Goal: Transaction & Acquisition: Book appointment/travel/reservation

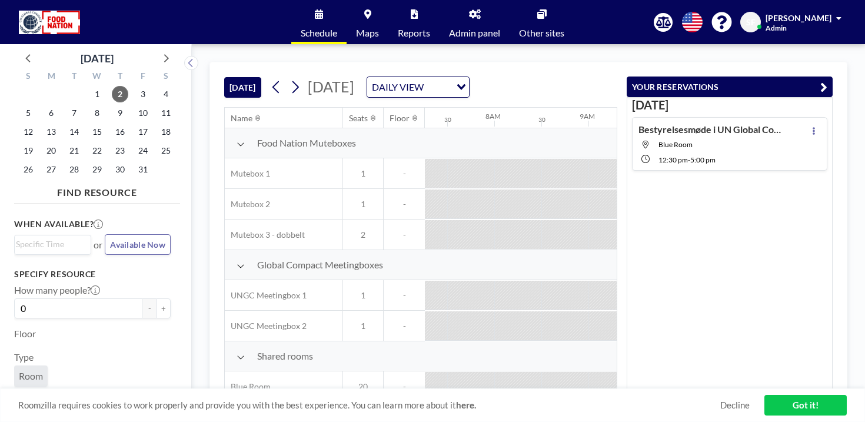
scroll to position [0, 689]
click at [290, 78] on icon at bounding box center [295, 87] width 11 height 18
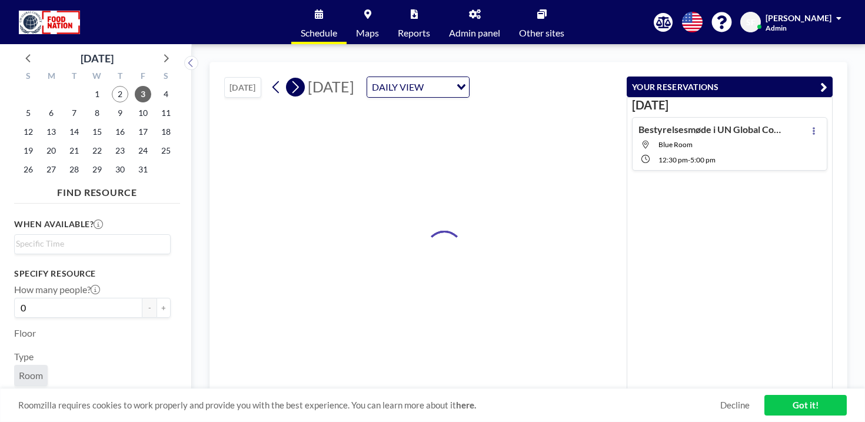
click at [290, 78] on icon at bounding box center [295, 87] width 11 height 18
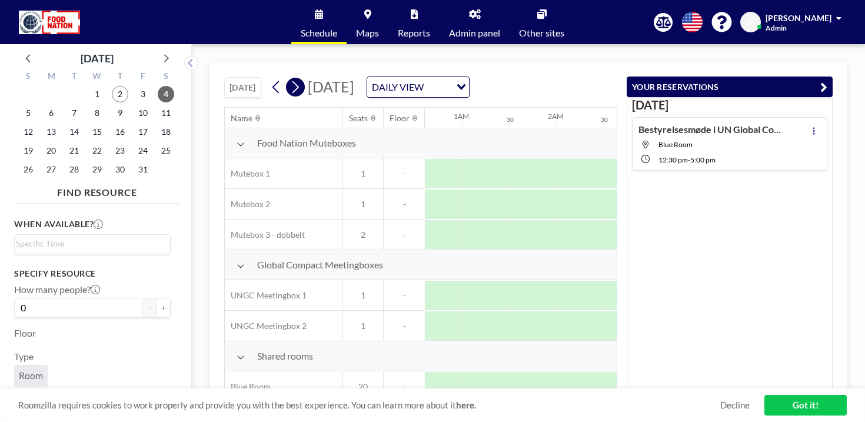
click at [290, 78] on icon at bounding box center [295, 87] width 11 height 18
click at [293, 81] on icon at bounding box center [296, 87] width 6 height 12
click at [290, 78] on icon at bounding box center [295, 87] width 11 height 18
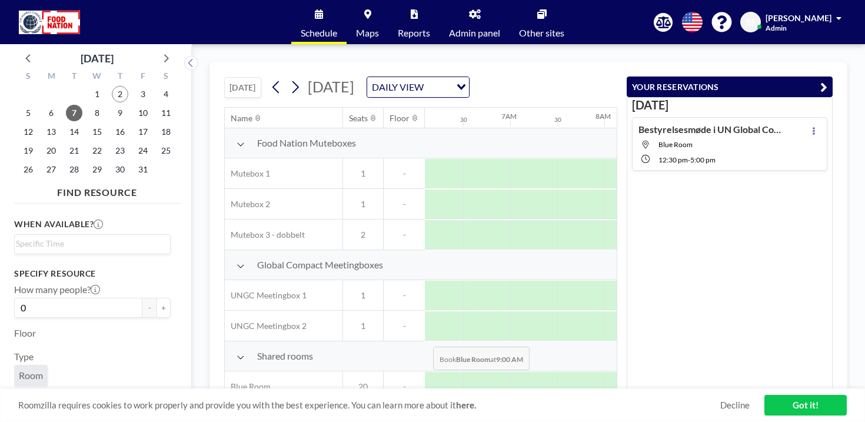
click at [699, 372] on div at bounding box center [722, 386] width 47 height 29
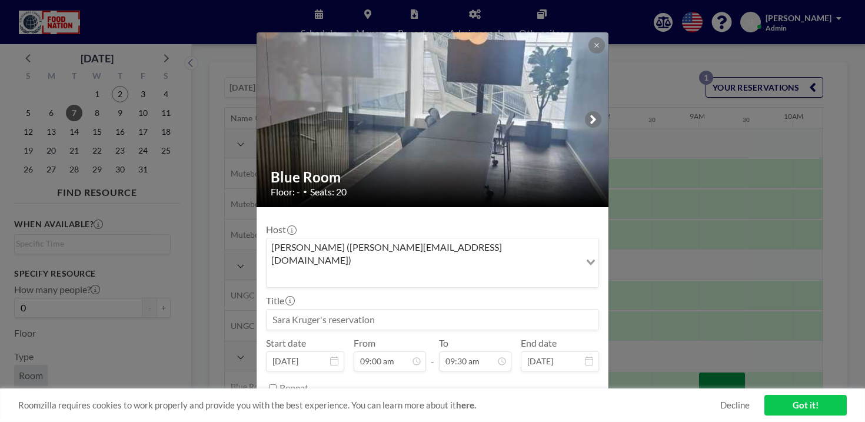
click at [470, 378] on div "Repeat" at bounding box center [440, 387] width 320 height 19
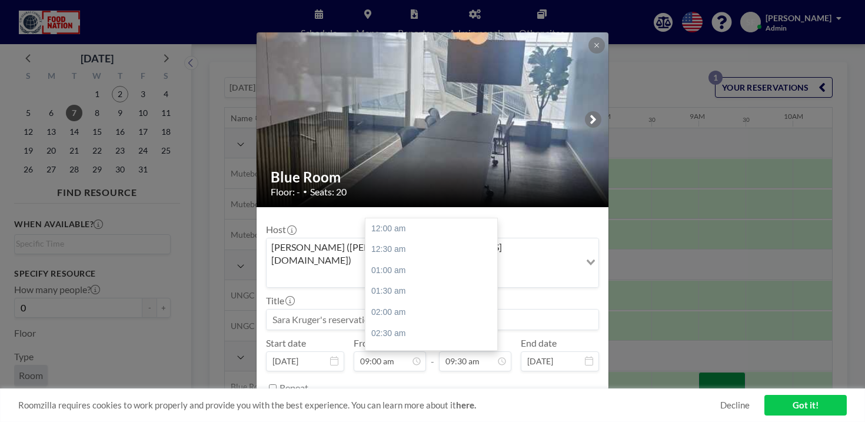
scroll to position [357, 0]
click at [391, 301] on div "10:30 am" at bounding box center [432, 311] width 132 height 21
type input "10:30 am"
click at [393, 310] on input at bounding box center [433, 320] width 332 height 20
type input "t"
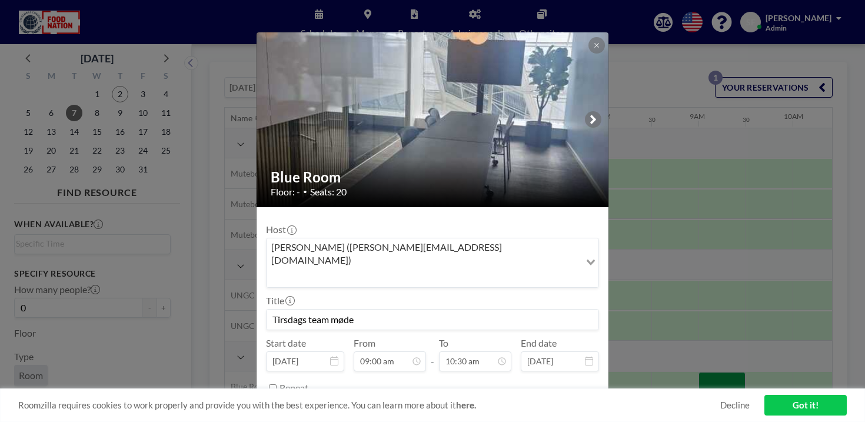
click at [351, 310] on input "Tirsdags team møde" at bounding box center [433, 320] width 332 height 20
type input "Tirsdags team- møde UNGC"
click at [277, 384] on input "Repeat" at bounding box center [273, 388] width 8 height 8
checkbox input "true"
click at [580, 399] on div "Loading..." at bounding box center [589, 408] width 18 height 18
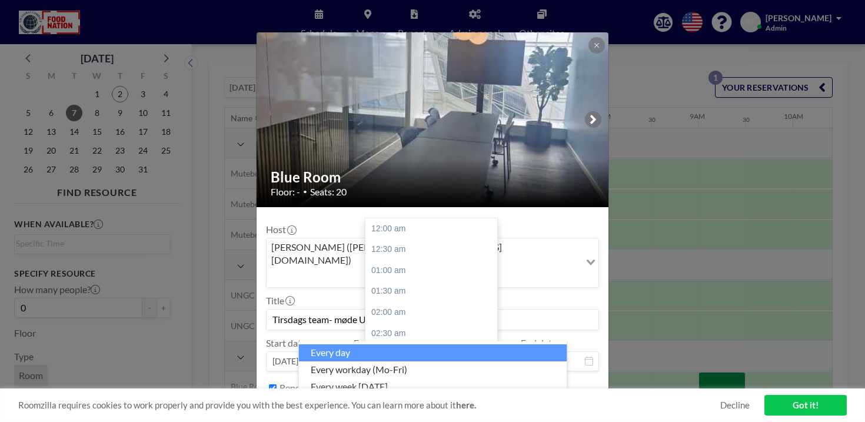
scroll to position [394, 0]
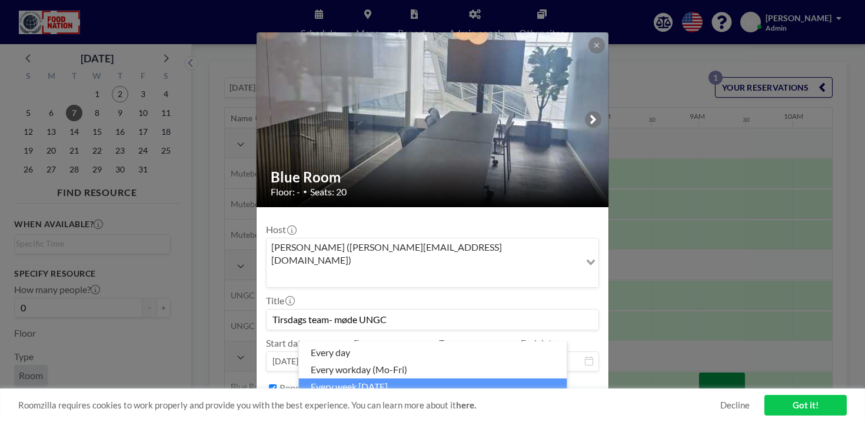
click at [376, 383] on li "every week [DATE]" at bounding box center [433, 386] width 268 height 17
click at [587, 406] on icon "Search for option" at bounding box center [591, 409] width 8 height 6
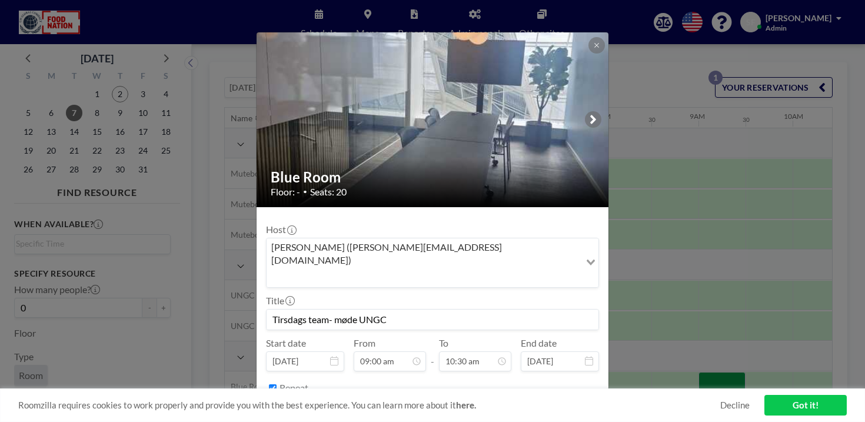
click at [793, 411] on link "Got it!" at bounding box center [806, 405] width 82 height 21
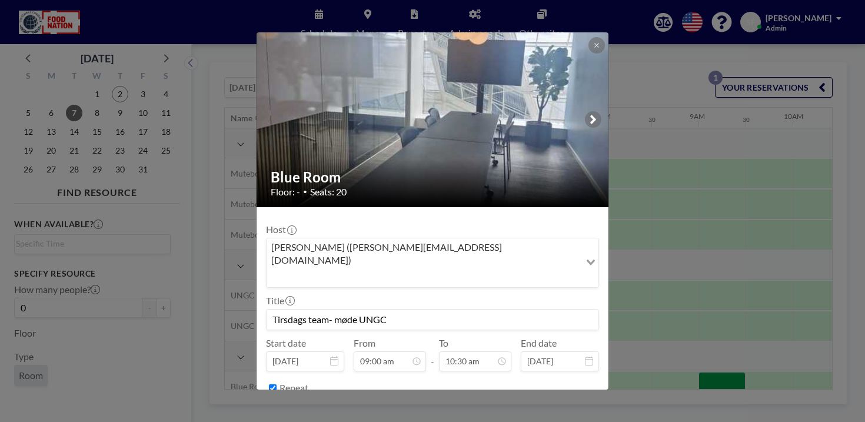
click at [580, 399] on div "Loading..." at bounding box center [589, 408] width 18 height 18
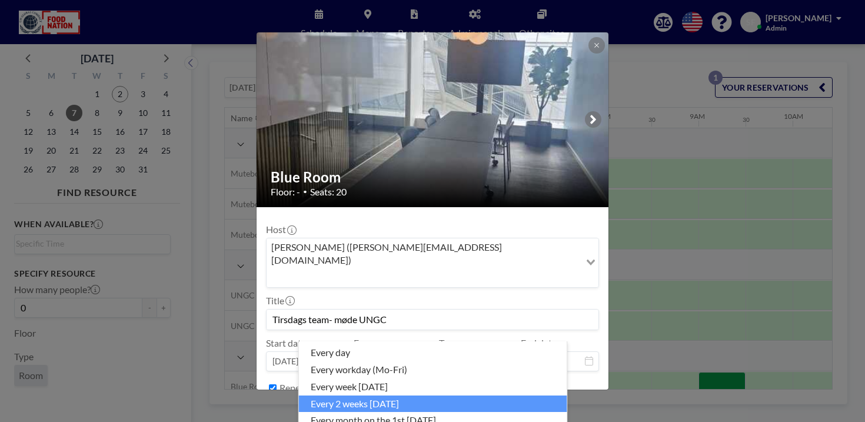
click at [466, 397] on li "every 2 weeks [DATE]" at bounding box center [433, 404] width 268 height 17
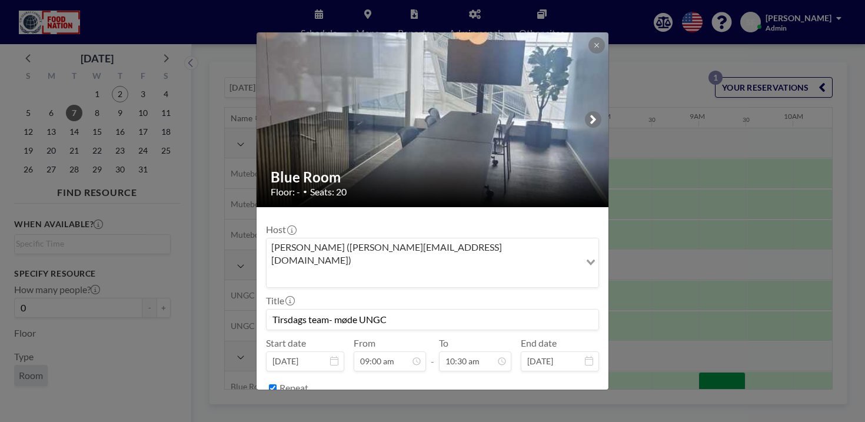
click at [587, 406] on icon "Search for option" at bounding box center [591, 409] width 8 height 6
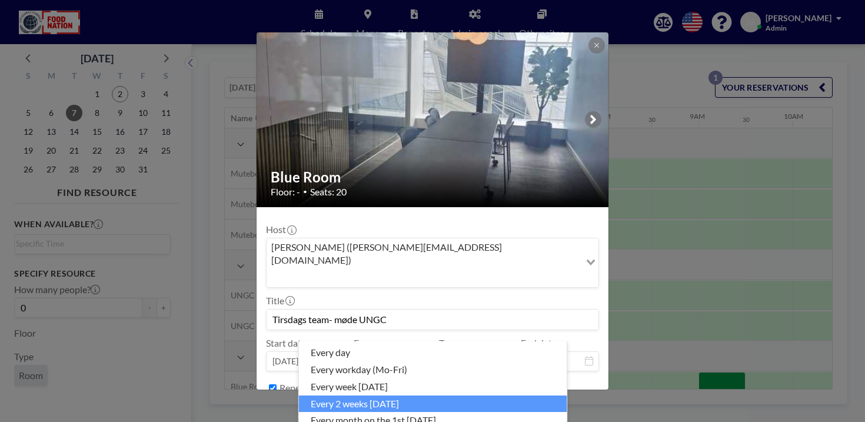
click at [519, 401] on li "every 2 weeks [DATE]" at bounding box center [433, 404] width 268 height 17
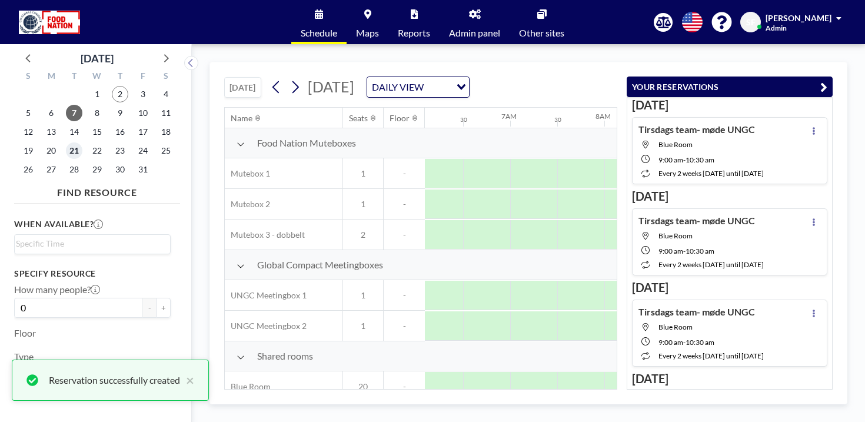
click at [66, 142] on span "21" at bounding box center [74, 150] width 16 height 16
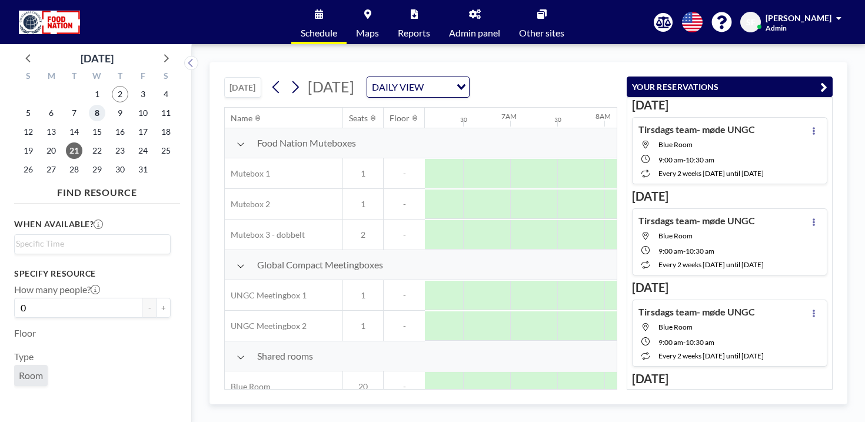
click at [89, 105] on span "8" at bounding box center [97, 113] width 16 height 16
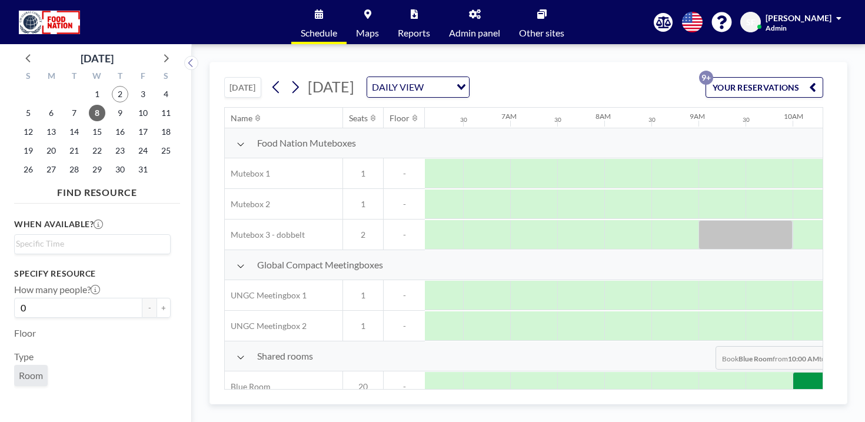
click at [793, 372] on div at bounding box center [816, 386] width 47 height 29
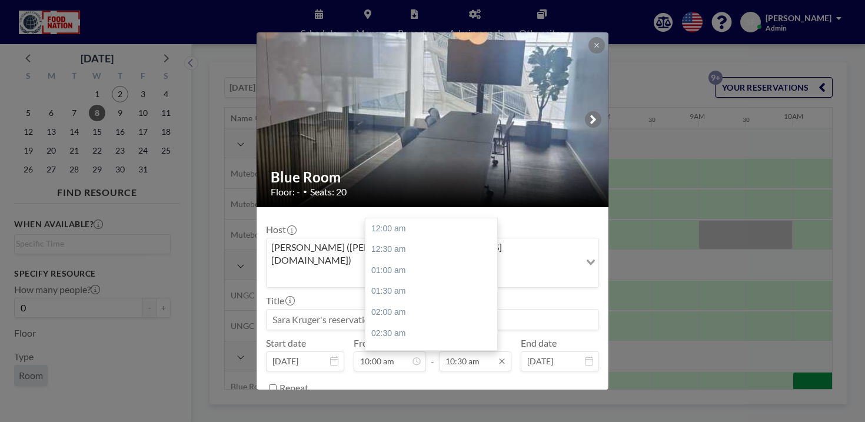
scroll to position [394, 0]
click at [347, 310] on input at bounding box center [433, 320] width 332 height 20
type input "Programmøde UNGC"
click at [414, 305] on div "11:30 am" at bounding box center [432, 315] width 132 height 21
type input "11:30 am"
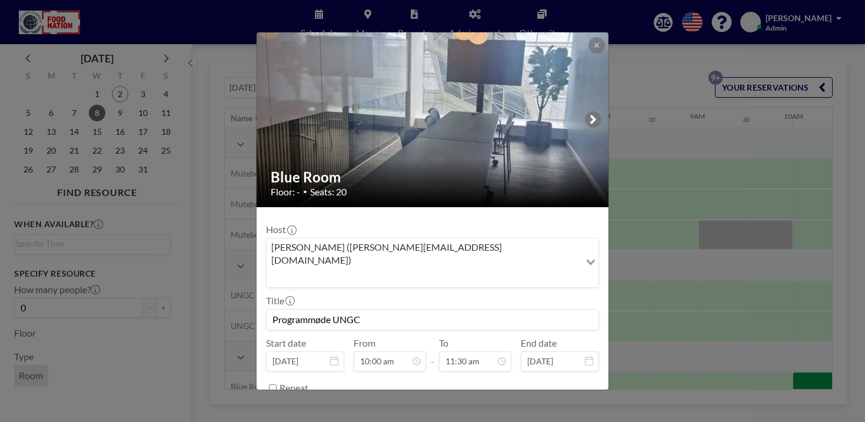
click at [546, 407] on button "BOOK NOW" at bounding box center [569, 417] width 59 height 21
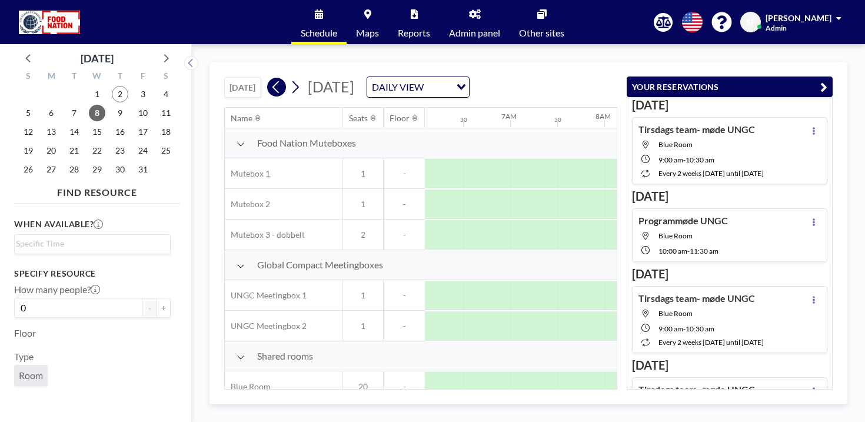
click at [273, 81] on icon at bounding box center [276, 87] width 6 height 12
click at [652, 372] on div at bounding box center [675, 386] width 47 height 29
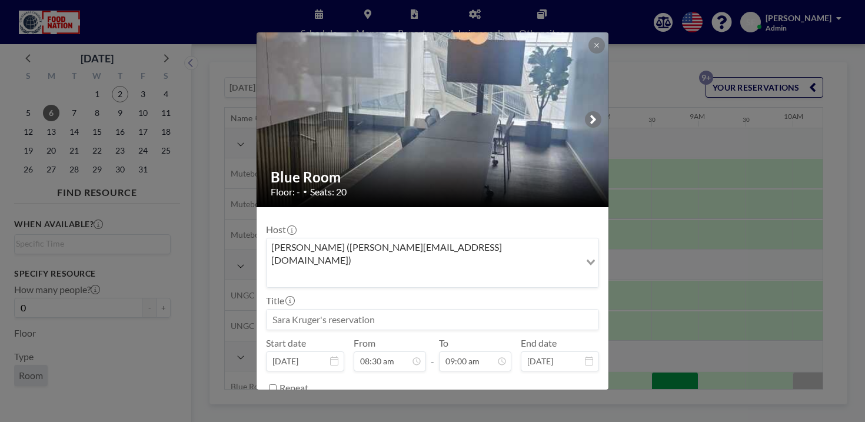
click at [436, 315] on div "Host [PERSON_NAME] ([PERSON_NAME][EMAIL_ADDRESS][DOMAIN_NAME]) Loading... Title…" at bounding box center [432, 307] width 333 height 181
click at [407, 310] on input at bounding box center [433, 320] width 332 height 20
type input "T"
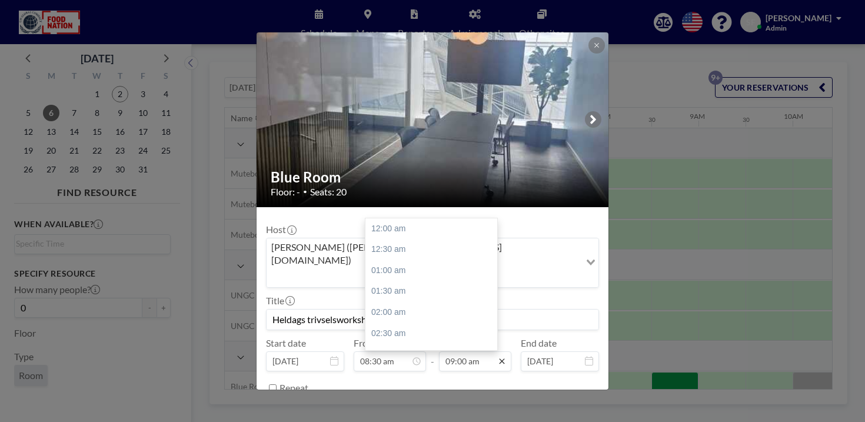
scroll to position [338, 0]
type input "Heldags trivselsworkshop"
click at [472, 351] on input "09:00 am" at bounding box center [475, 361] width 72 height 20
click at [393, 384] on div "04:30 pm" at bounding box center [432, 394] width 132 height 21
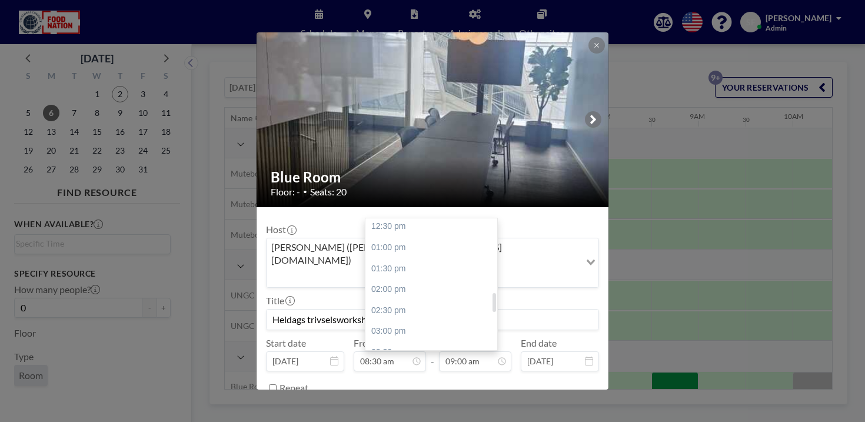
type input "04:30 pm"
click at [404, 310] on input "Heldags trivselsworkshop" at bounding box center [433, 320] width 332 height 20
type input "Heldags trivselsworkshop UNGC"
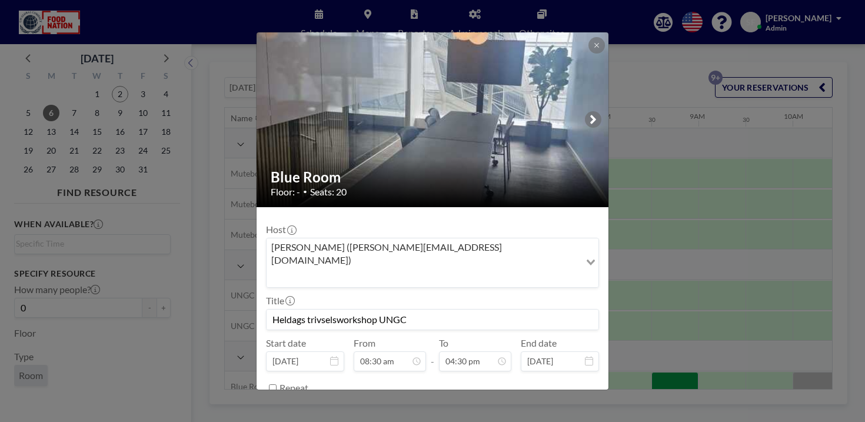
click at [551, 407] on button "BOOK NOW" at bounding box center [569, 417] width 59 height 21
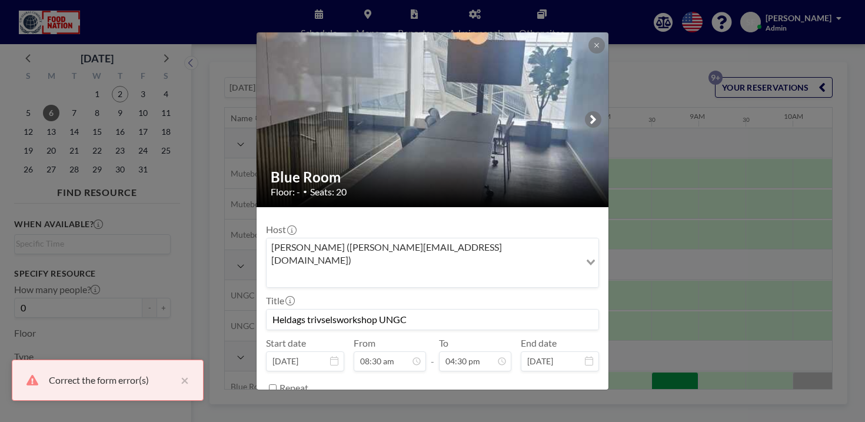
click at [610, 330] on div "Blue Room Floor: - • Seats: 20 Host [PERSON_NAME] ([PERSON_NAME][EMAIL_ADDRESS]…" at bounding box center [432, 211] width 865 height 422
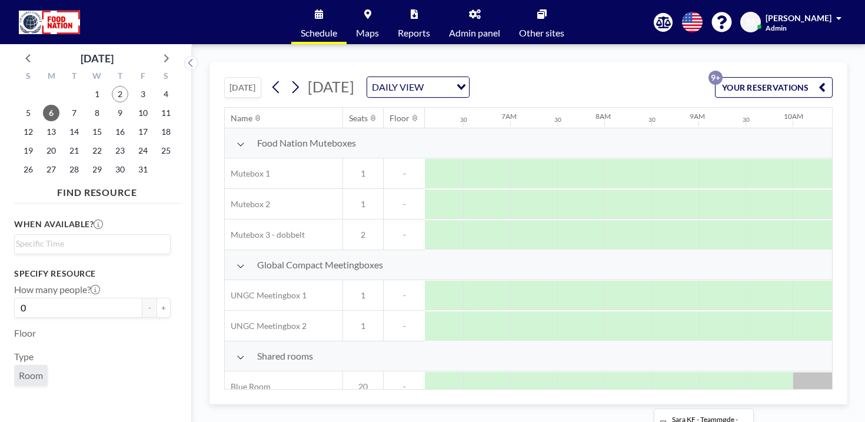
click at [793, 372] on div at bounding box center [840, 386] width 94 height 29
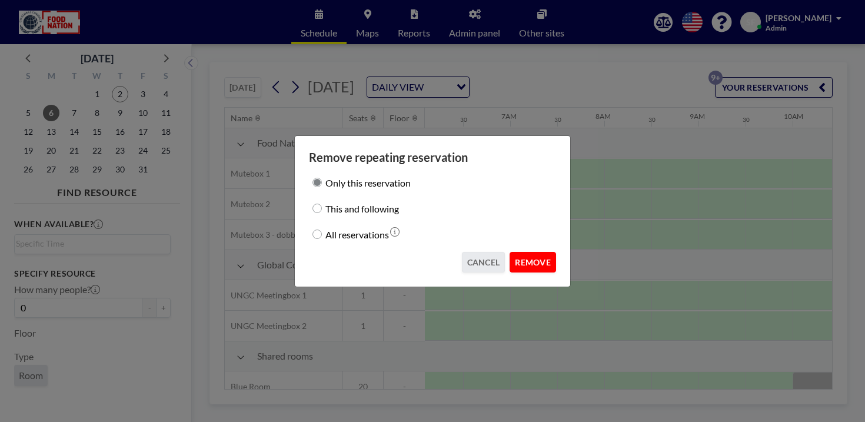
click at [516, 252] on button "REMOVE" at bounding box center [533, 262] width 47 height 21
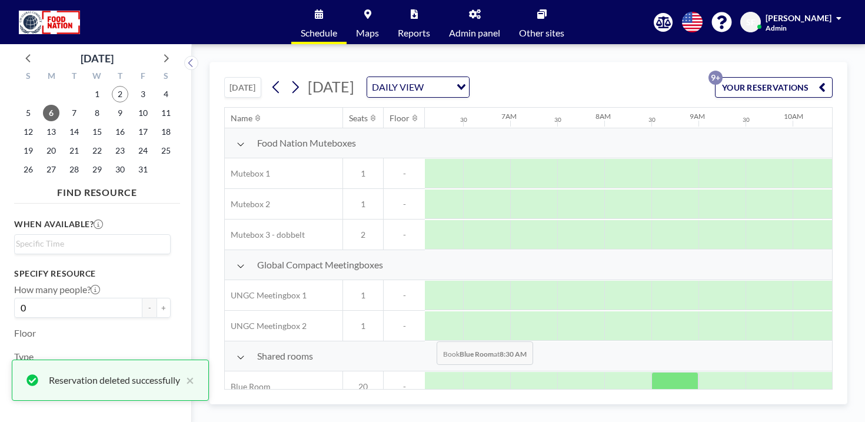
click at [652, 372] on div at bounding box center [675, 386] width 47 height 29
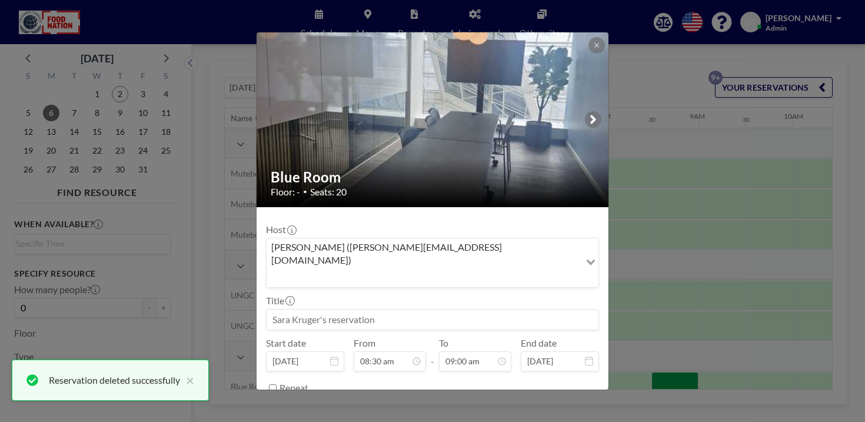
click at [433, 314] on div "Host [PERSON_NAME] ([PERSON_NAME][EMAIL_ADDRESS][DOMAIN_NAME]) Loading... Title…" at bounding box center [432, 307] width 333 height 181
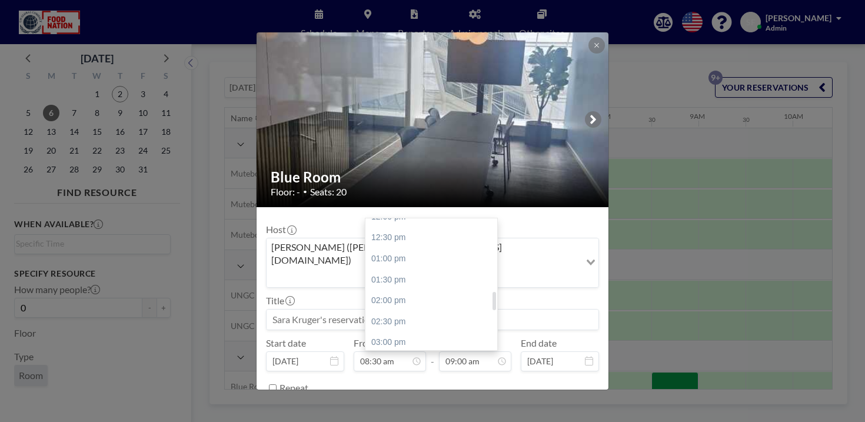
scroll to position [516, 0]
click at [418, 393] on div "04:30 pm" at bounding box center [432, 403] width 132 height 21
type input "04:30 pm"
click at [402, 310] on input at bounding box center [433, 320] width 332 height 20
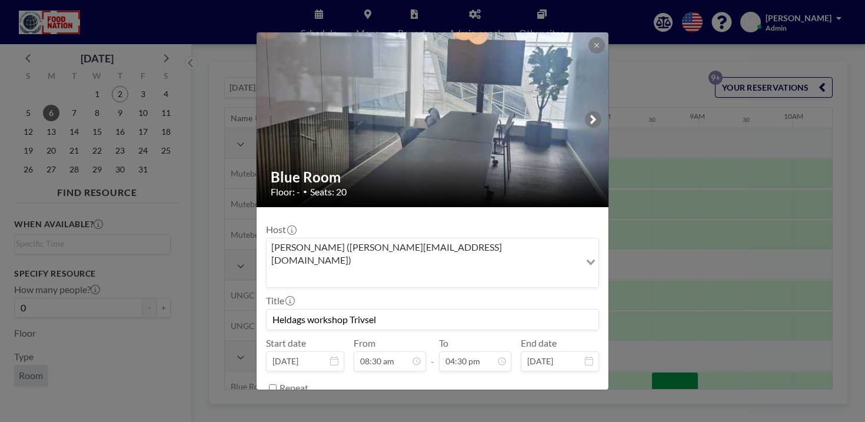
scroll to position [620, 0]
type input "Heldags workshop Trivsel"
click at [544, 407] on button "BOOK NOW" at bounding box center [569, 417] width 59 height 21
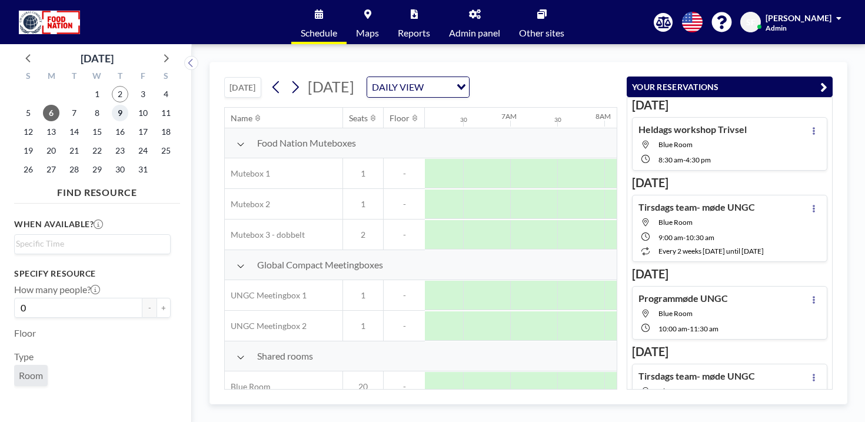
click at [112, 105] on span "9" at bounding box center [120, 113] width 16 height 16
click at [66, 124] on span "14" at bounding box center [74, 132] width 16 height 16
click at [293, 81] on icon at bounding box center [296, 87] width 6 height 12
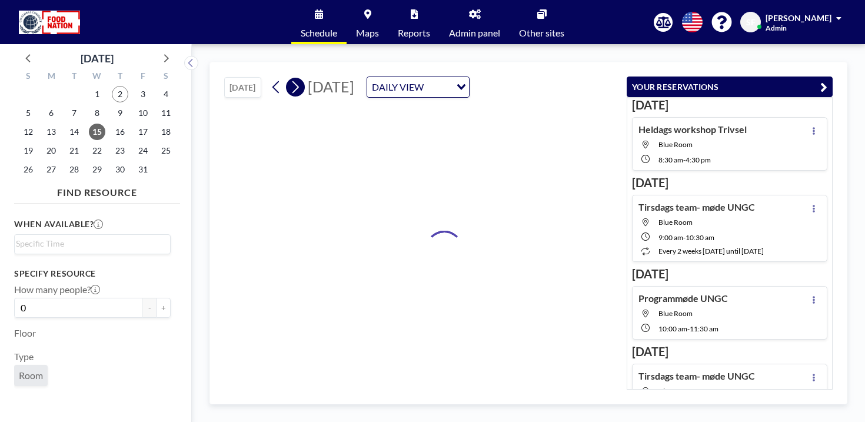
click at [293, 81] on icon at bounding box center [296, 87] width 6 height 12
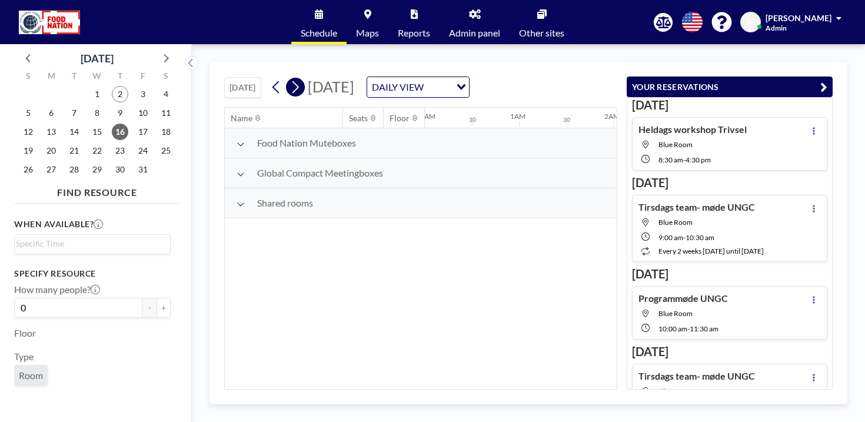
click at [293, 81] on icon at bounding box center [296, 87] width 6 height 12
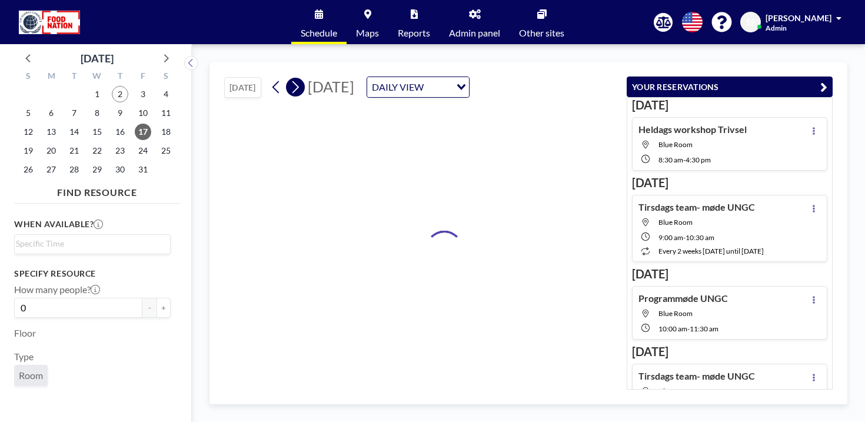
click at [293, 81] on icon at bounding box center [296, 87] width 6 height 12
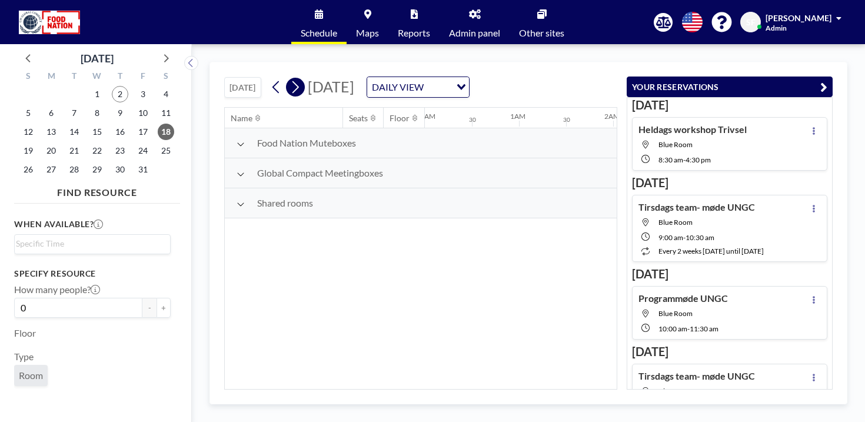
click at [293, 81] on icon at bounding box center [296, 87] width 6 height 12
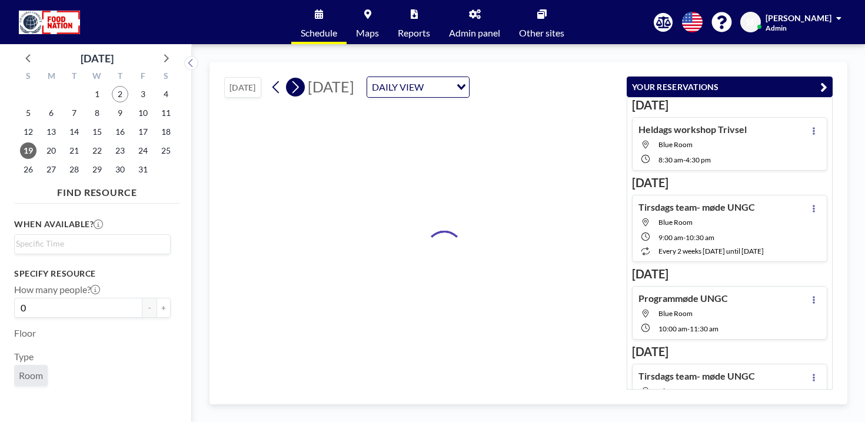
click at [293, 81] on icon at bounding box center [296, 87] width 6 height 12
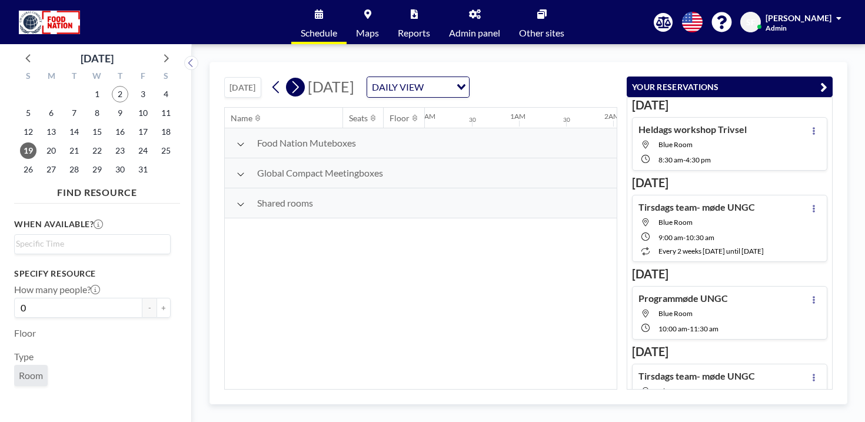
click at [293, 81] on icon at bounding box center [296, 87] width 6 height 12
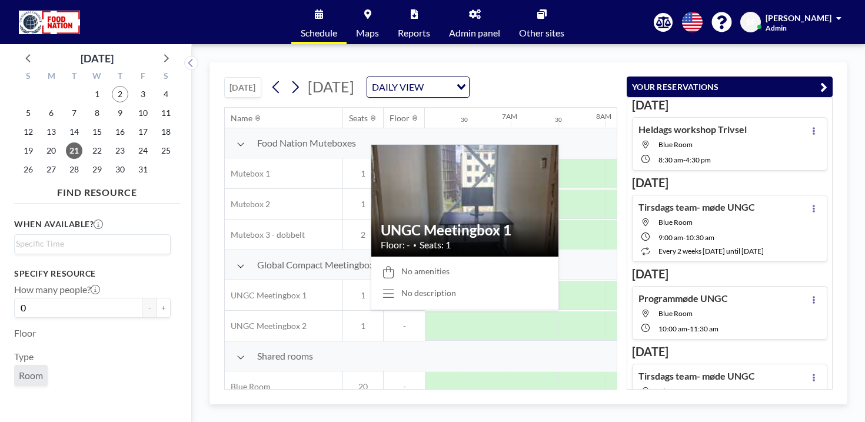
scroll to position [0, 574]
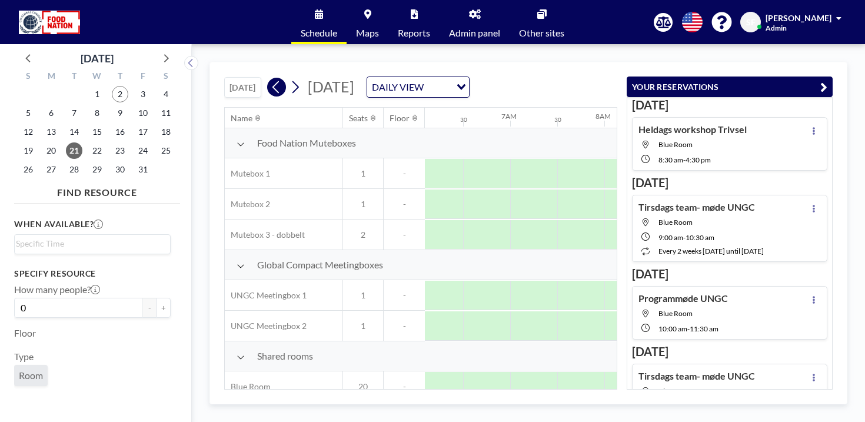
click at [271, 78] on icon at bounding box center [276, 87] width 11 height 18
click at [23, 142] on span "19" at bounding box center [28, 150] width 16 height 16
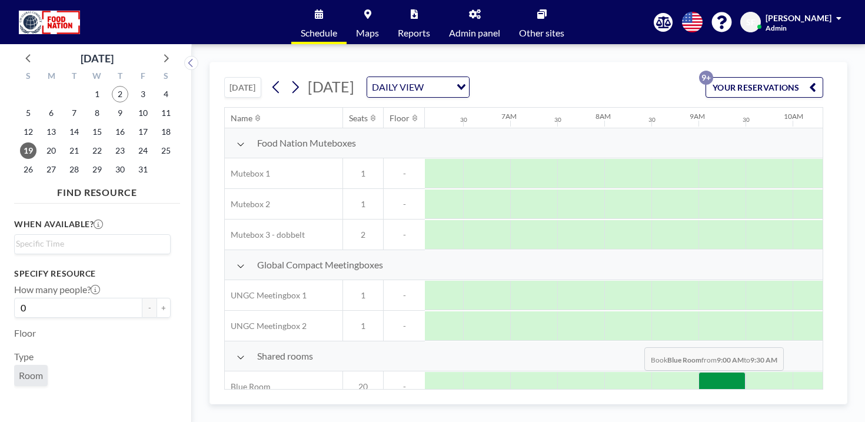
click at [699, 372] on div at bounding box center [722, 386] width 47 height 29
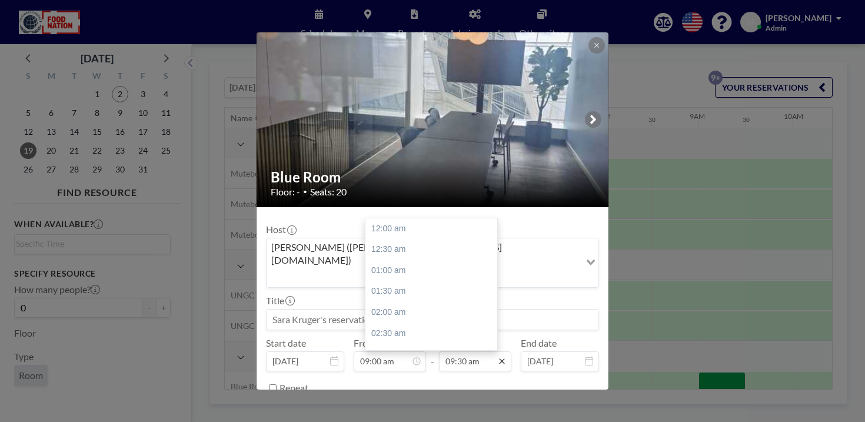
scroll to position [357, 0]
click at [394, 322] on div "11:00 am" at bounding box center [432, 332] width 132 height 21
type input "11:00 am"
click at [374, 310] on input at bounding box center [433, 320] width 332 height 20
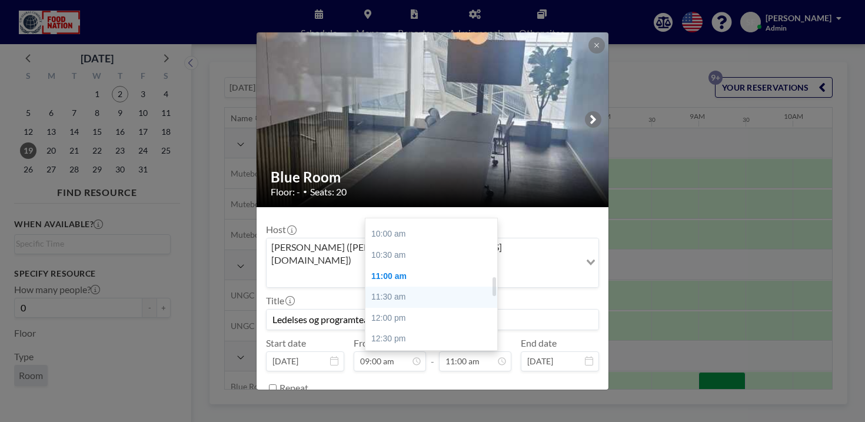
type input "Ledelses og programteammøde"
click at [388, 287] on div "11:30 am" at bounding box center [432, 297] width 132 height 21
type input "11:30 am"
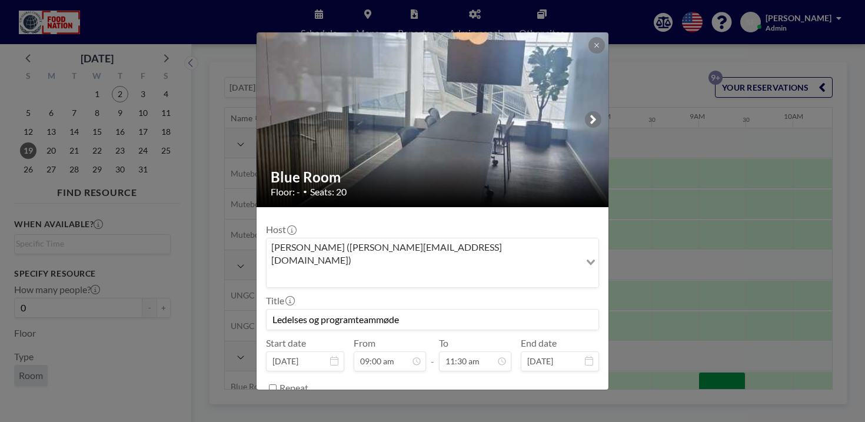
scroll to position [0, 0]
click at [277, 384] on input "Repeat" at bounding box center [273, 388] width 8 height 8
checkbox input "true"
click at [587, 406] on icon "Search for option" at bounding box center [591, 409] width 8 height 6
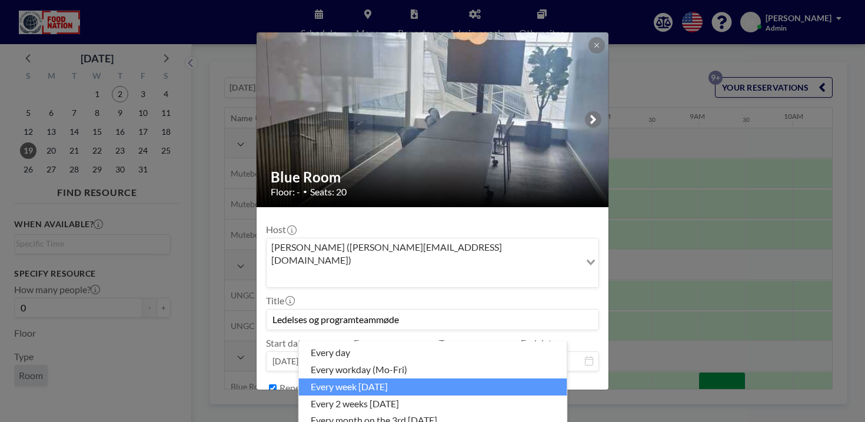
click at [453, 380] on li "every week [DATE]" at bounding box center [433, 386] width 268 height 17
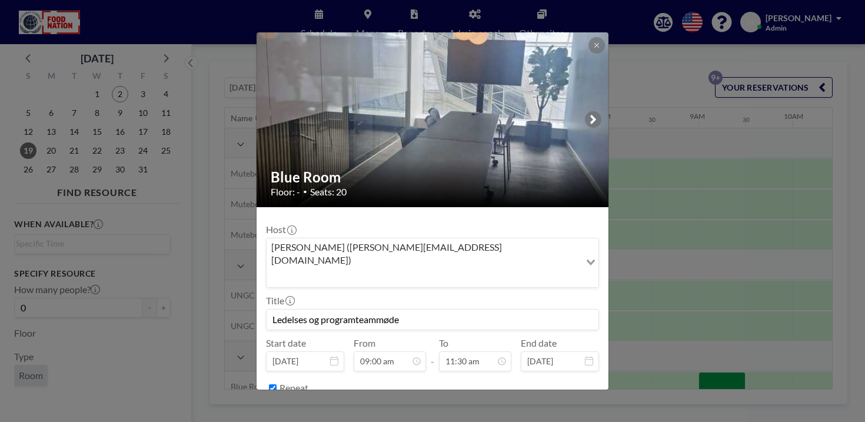
click at [587, 406] on icon "Search for option" at bounding box center [591, 409] width 8 height 6
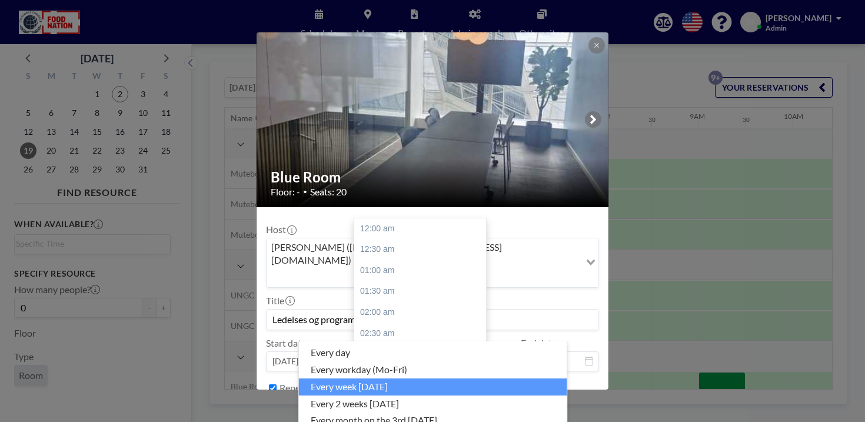
scroll to position [338, 0]
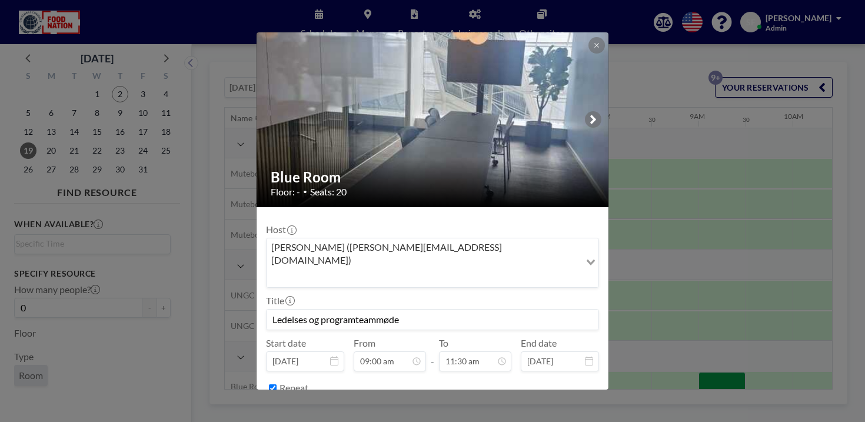
click at [338, 356] on icon at bounding box center [334, 360] width 8 height 9
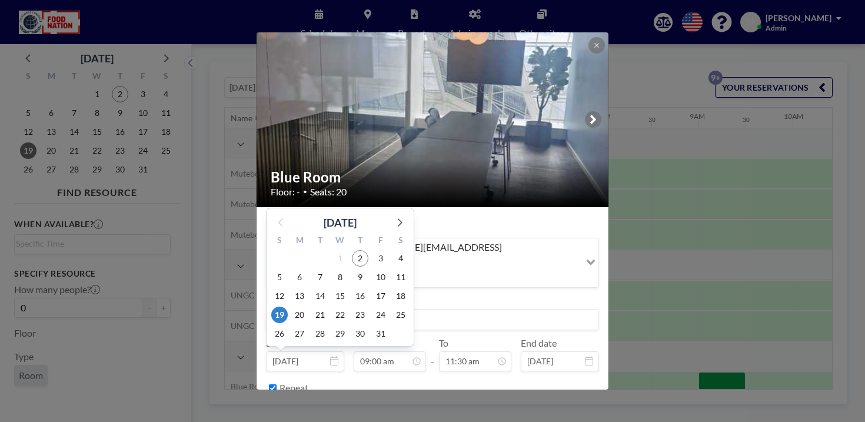
click at [328, 351] on input "[DATE]" at bounding box center [305, 361] width 78 height 20
click at [308, 307] on span "20" at bounding box center [299, 315] width 16 height 16
type input "[DATE]"
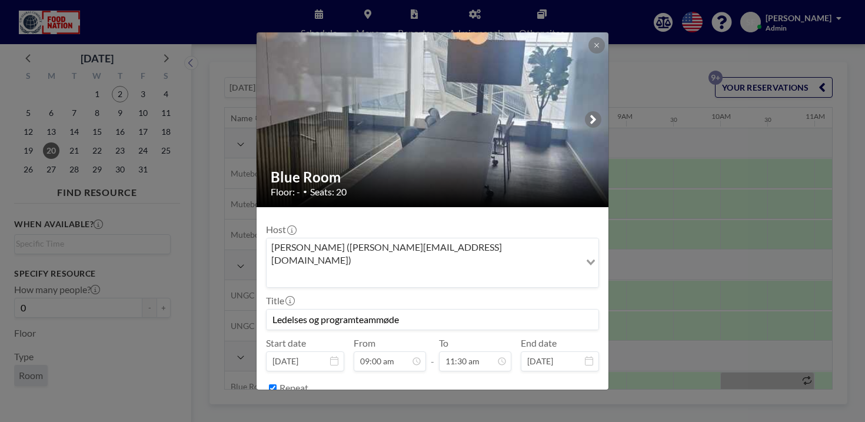
scroll to position [0, 650]
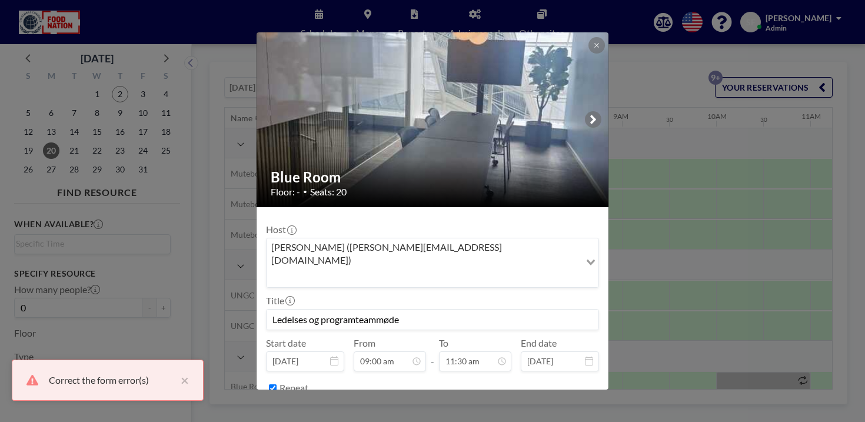
click at [426, 399] on div "every week [DATE] Loading..." at bounding box center [433, 409] width 332 height 20
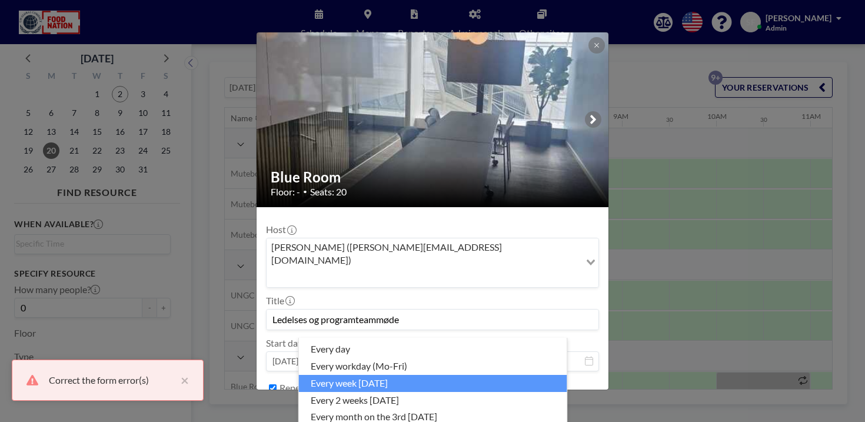
click at [614, 352] on div "Blue Room Floor: - • Seats: 20 Host [PERSON_NAME] ([PERSON_NAME][EMAIL_ADDRESS]…" at bounding box center [432, 211] width 865 height 422
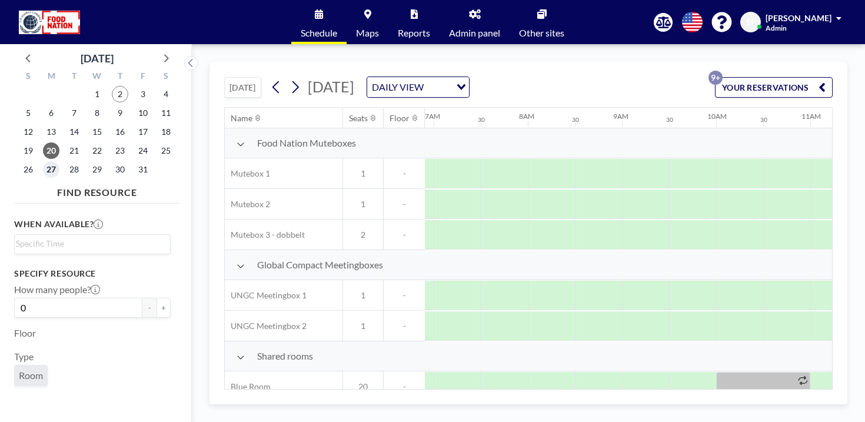
click at [43, 161] on span "27" at bounding box center [51, 169] width 16 height 16
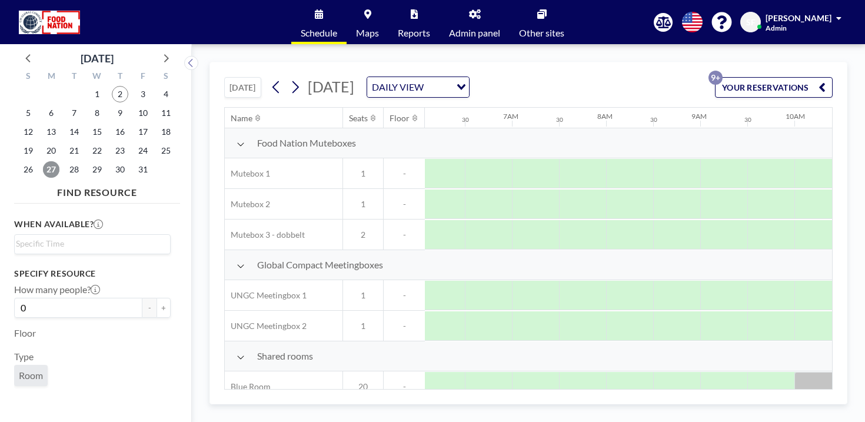
scroll to position [0, 574]
click at [158, 50] on icon at bounding box center [165, 57] width 15 height 15
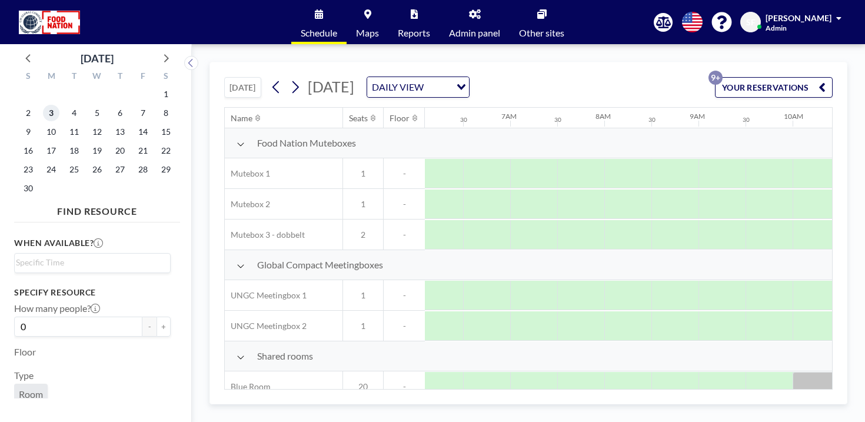
click at [43, 105] on span "3" at bounding box center [51, 113] width 16 height 16
click at [44, 124] on span "10" at bounding box center [51, 132] width 16 height 16
click at [793, 403] on div at bounding box center [816, 417] width 47 height 29
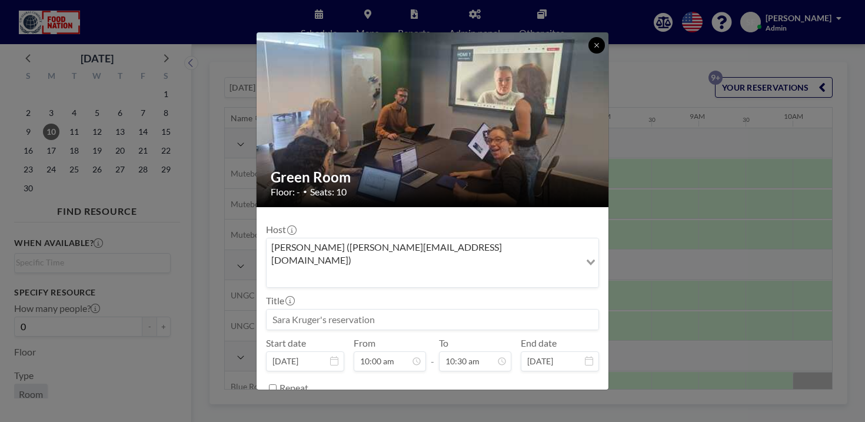
click at [589, 54] on button at bounding box center [597, 45] width 16 height 16
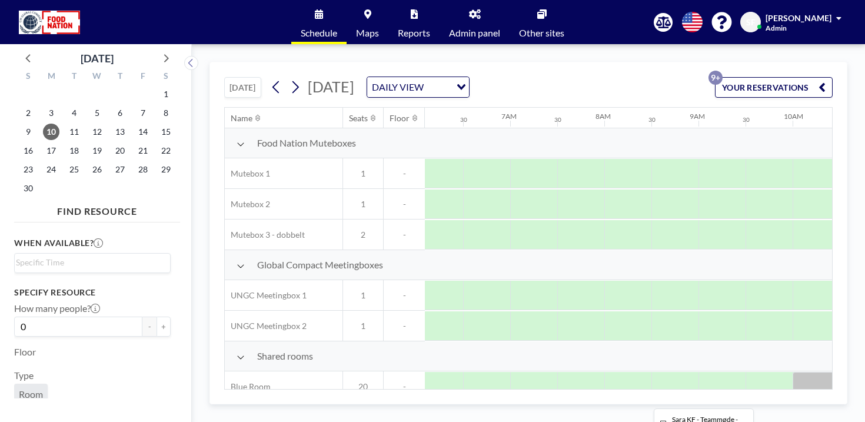
click at [793, 372] on div at bounding box center [840, 386] width 94 height 29
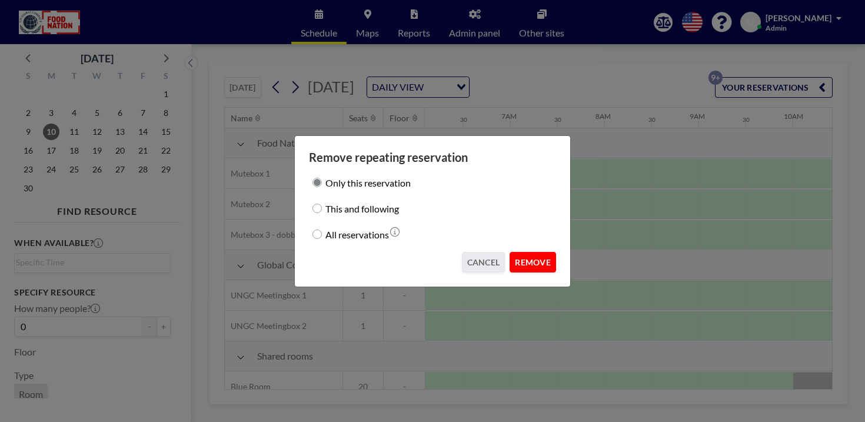
click at [523, 252] on button "REMOVE" at bounding box center [533, 262] width 47 height 21
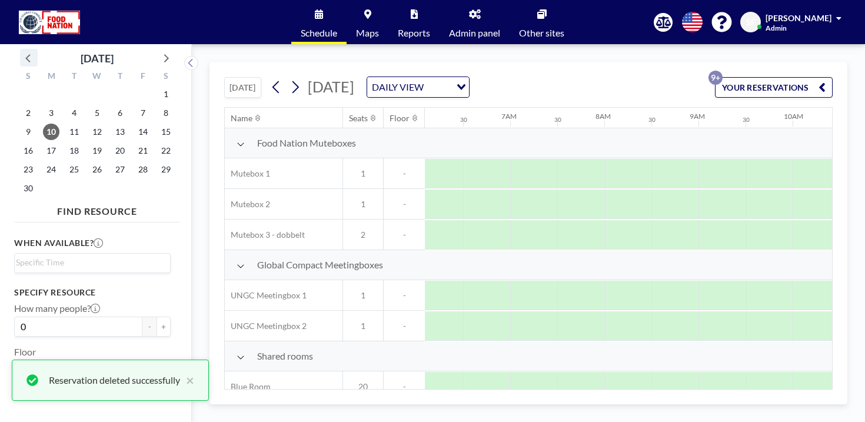
click at [25, 54] on icon at bounding box center [28, 57] width 15 height 15
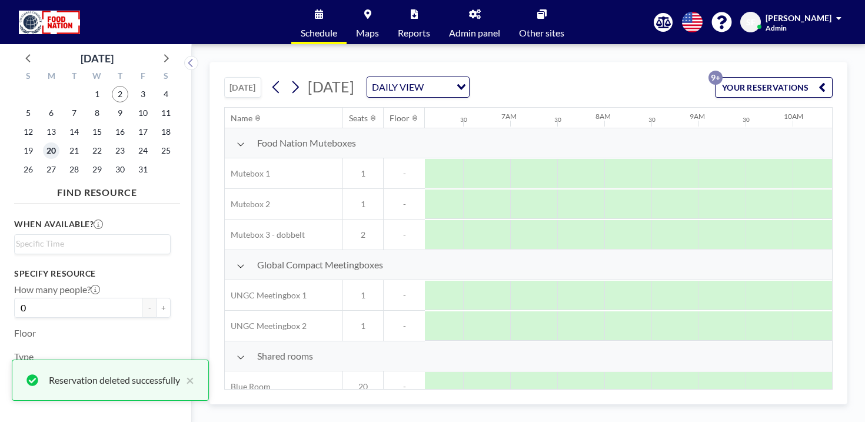
click at [43, 142] on span "20" at bounding box center [51, 150] width 16 height 16
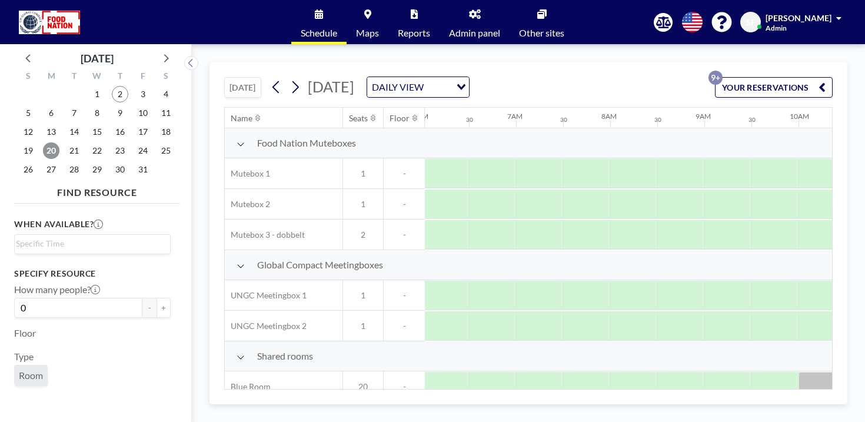
scroll to position [0, 574]
click at [699, 403] on div at bounding box center [722, 417] width 47 height 29
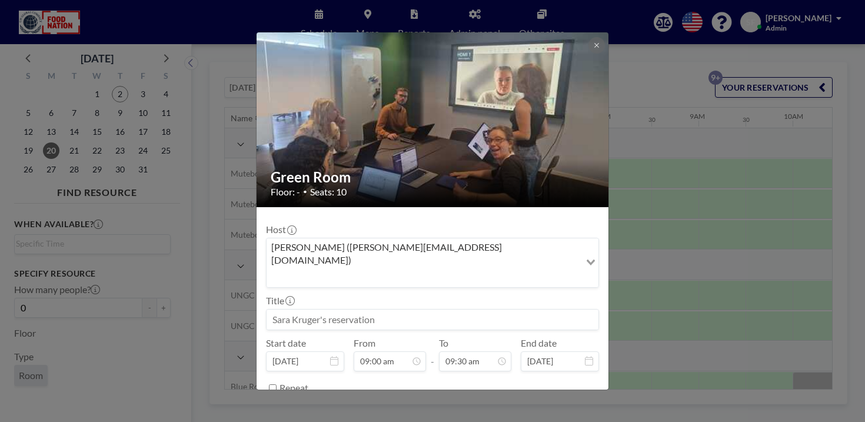
click at [474, 407] on div "BOOK NOW" at bounding box center [432, 417] width 333 height 21
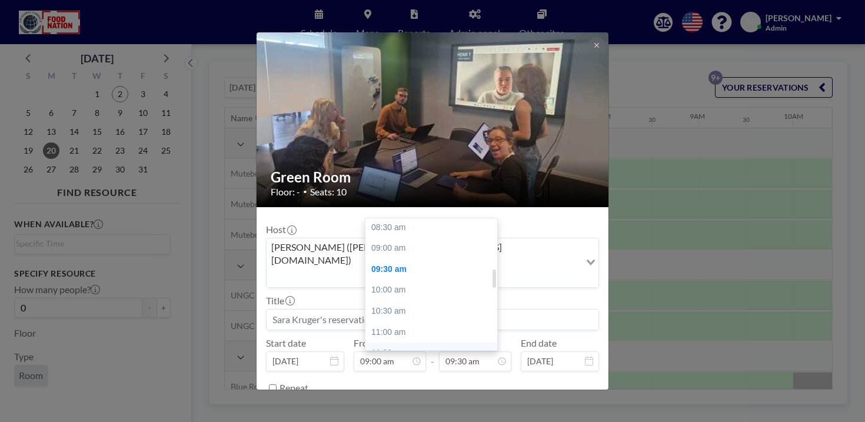
click at [399, 343] on div "11:30 am" at bounding box center [432, 353] width 132 height 21
type input "11:30 am"
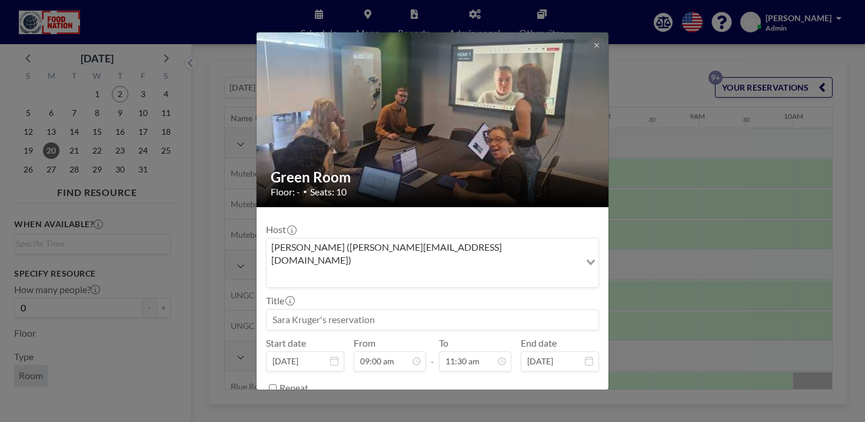
scroll to position [338, 0]
click at [277, 384] on input "Repeat" at bounding box center [273, 388] width 8 height 8
checkbox input "true"
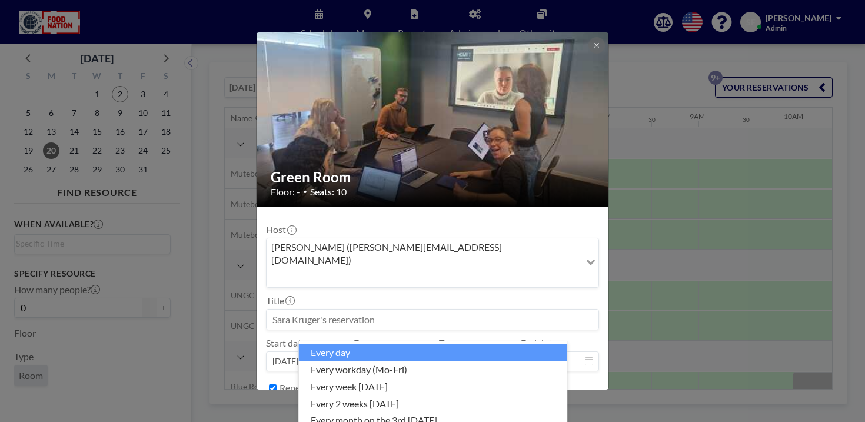
click at [587, 406] on icon "Search for option" at bounding box center [591, 409] width 8 height 6
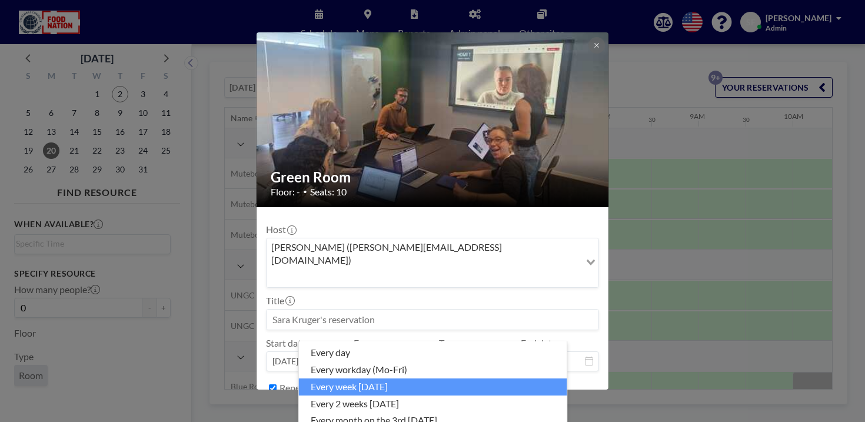
click at [496, 378] on li "every week [DATE]" at bounding box center [433, 386] width 268 height 17
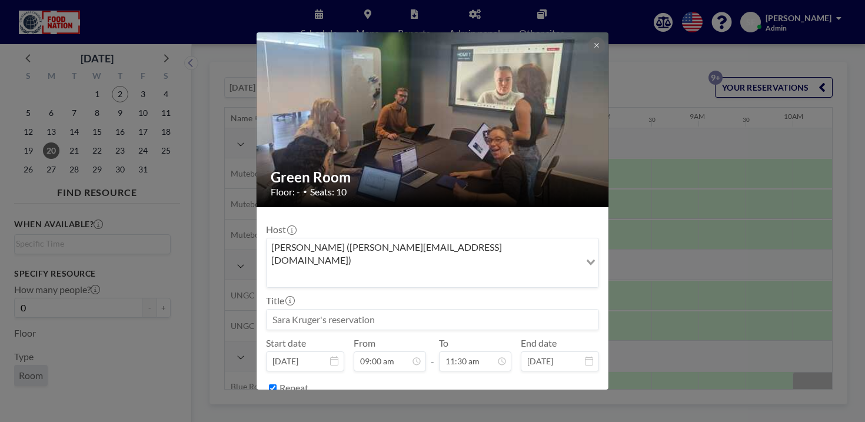
click at [426, 310] on input at bounding box center [433, 320] width 332 height 20
type input "Ledelse og programmøder UNGC"
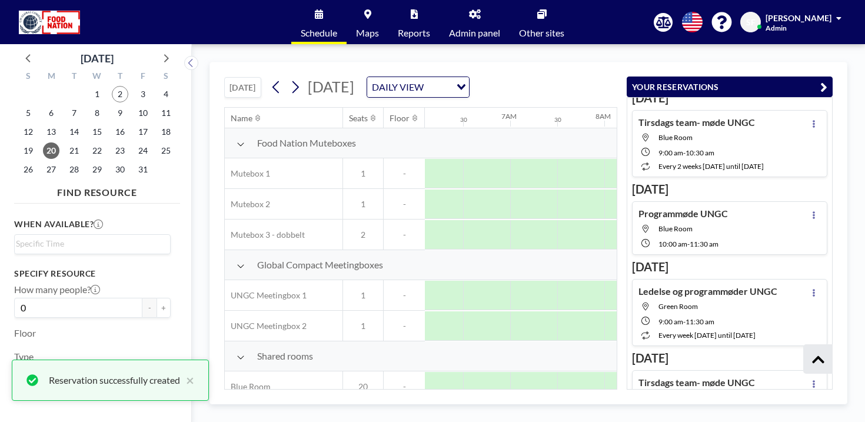
scroll to position [86, 0]
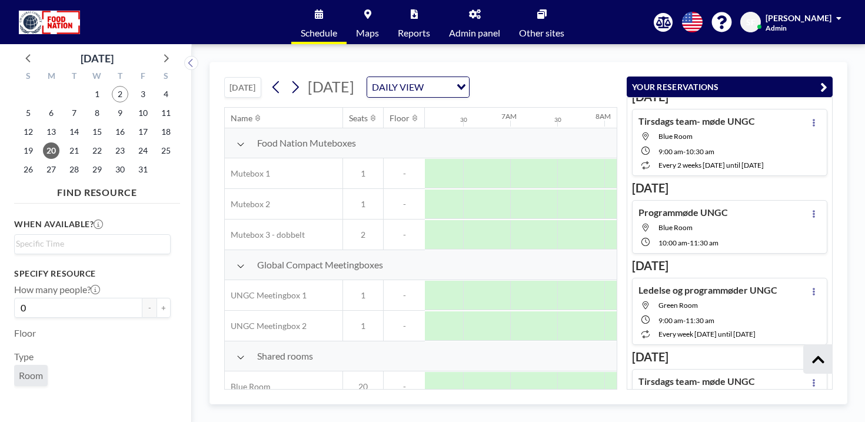
click at [528, 384] on div "Name Seats Floor 12AM 30 1AM 30 2AM 30 3AM 30 4AM 30 5AM 30 6AM 30 7AM 30 8AM 3…" at bounding box center [421, 248] width 392 height 281
